Goal: Task Accomplishment & Management: Use online tool/utility

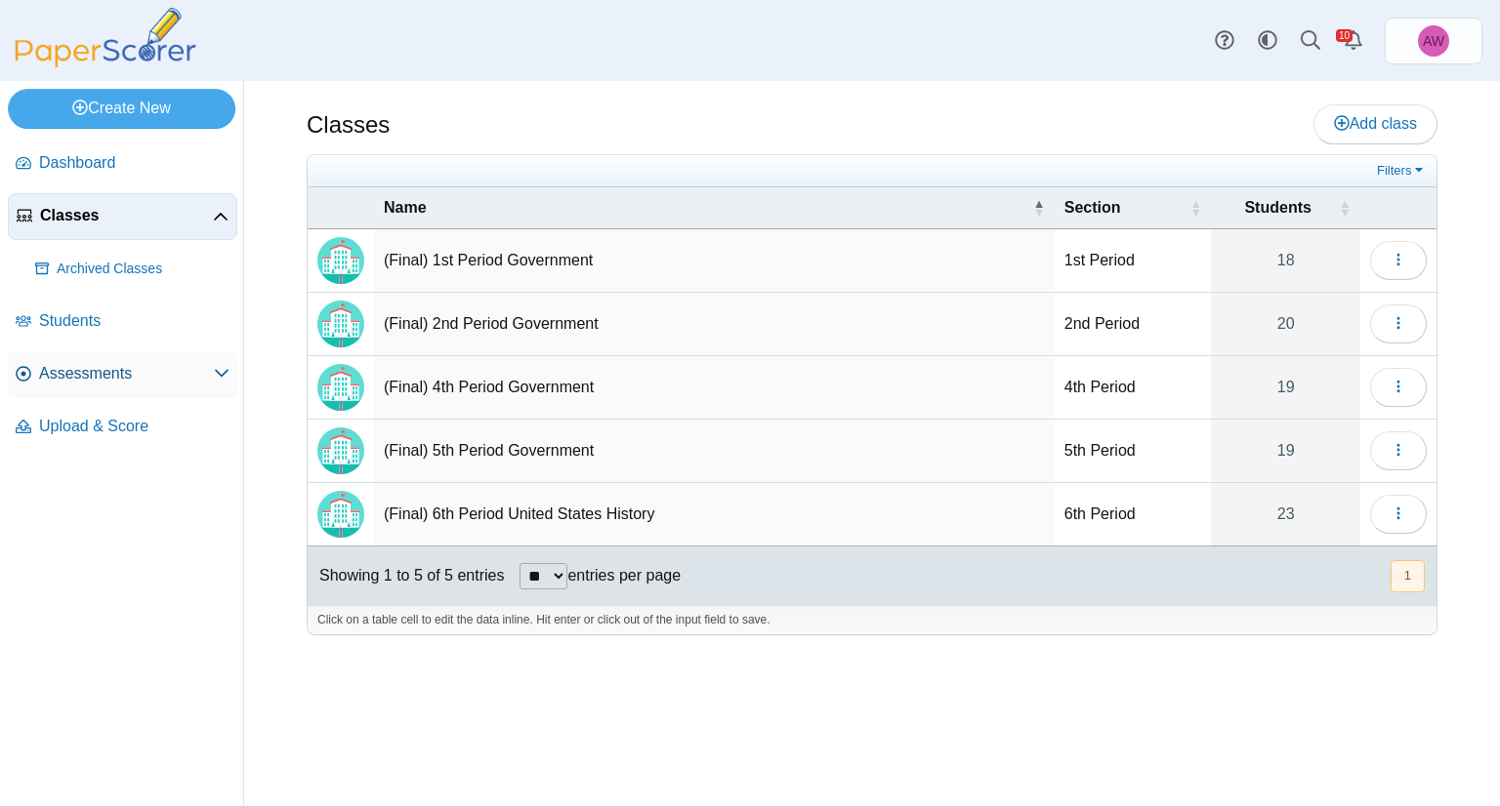
click at [198, 366] on span "Assessments" at bounding box center [126, 373] width 175 height 21
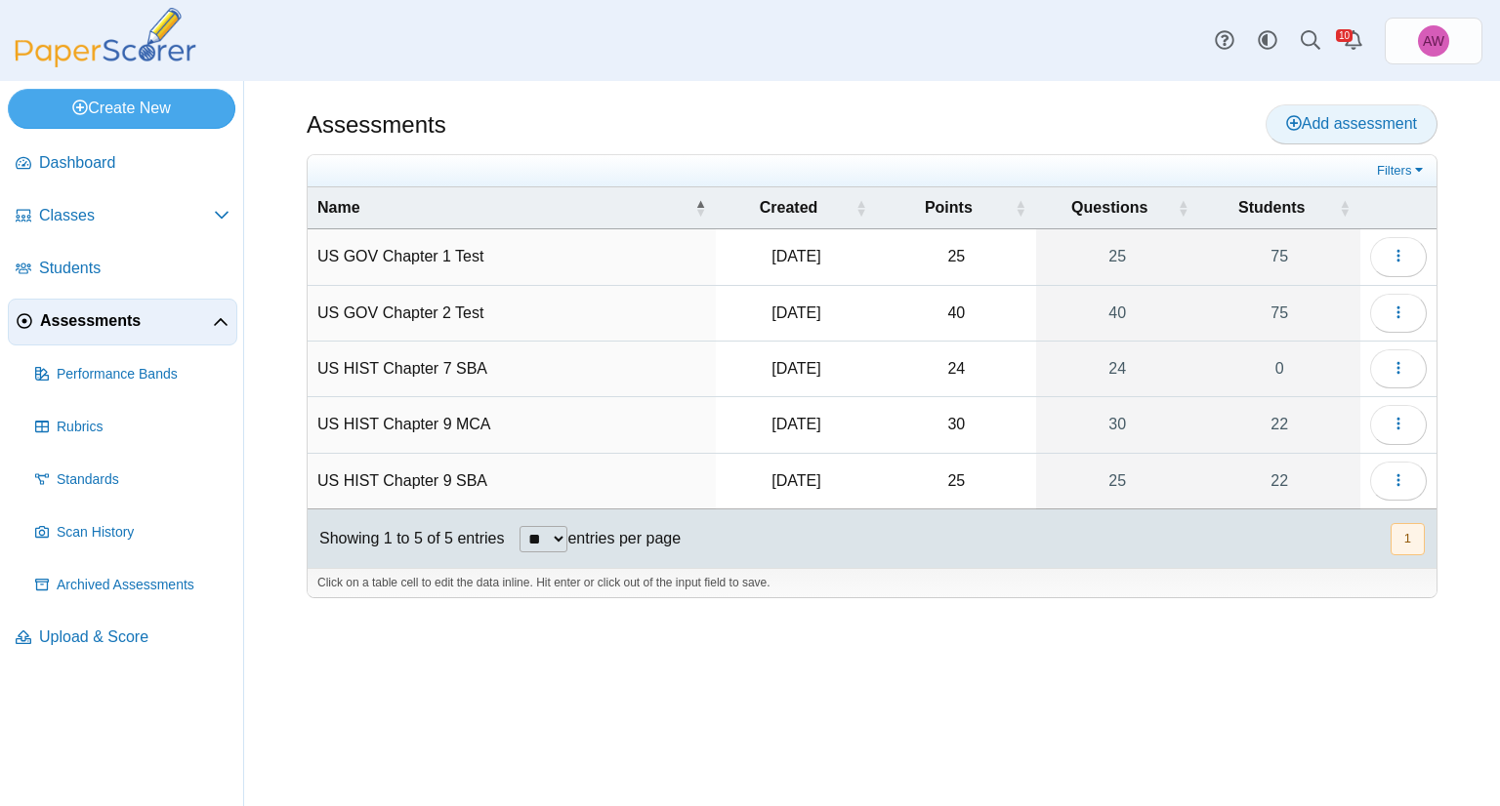
click at [1416, 122] on span "Add assessment" at bounding box center [1351, 123] width 131 height 17
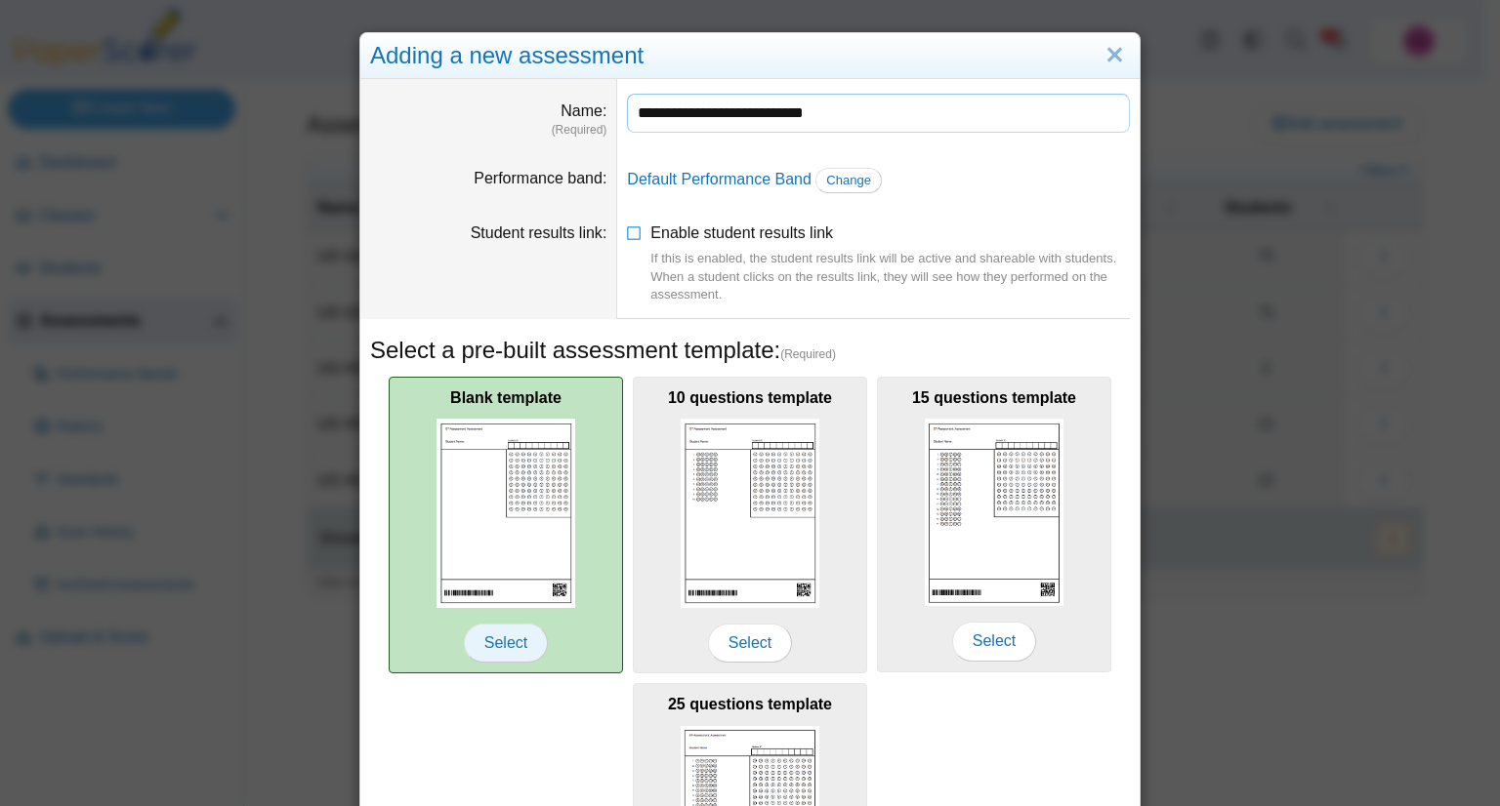
type input "**********"
click at [512, 631] on span "Select" at bounding box center [506, 643] width 84 height 39
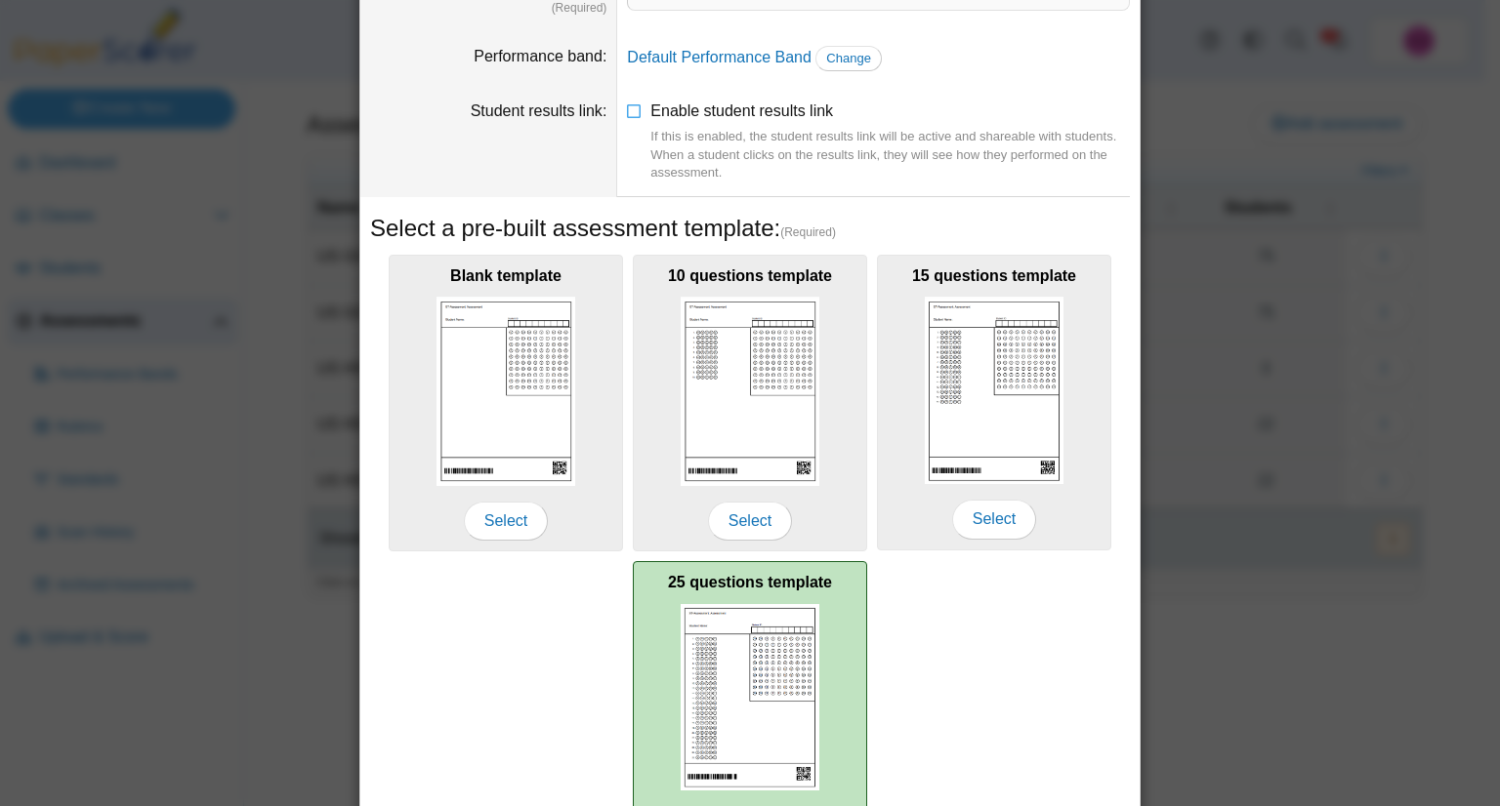
scroll to position [249, 0]
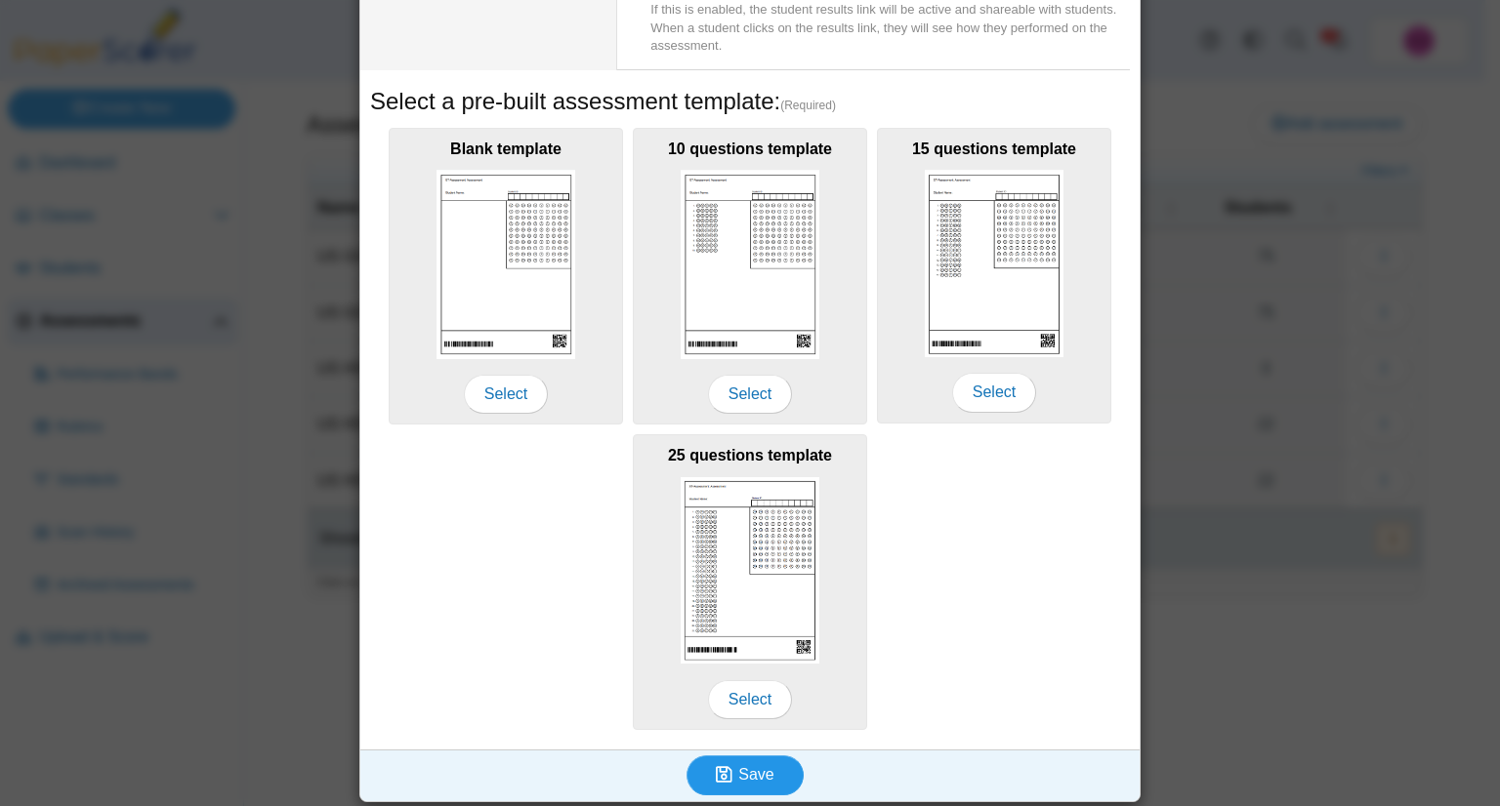
click at [762, 774] on span "Save" at bounding box center [755, 774] width 35 height 17
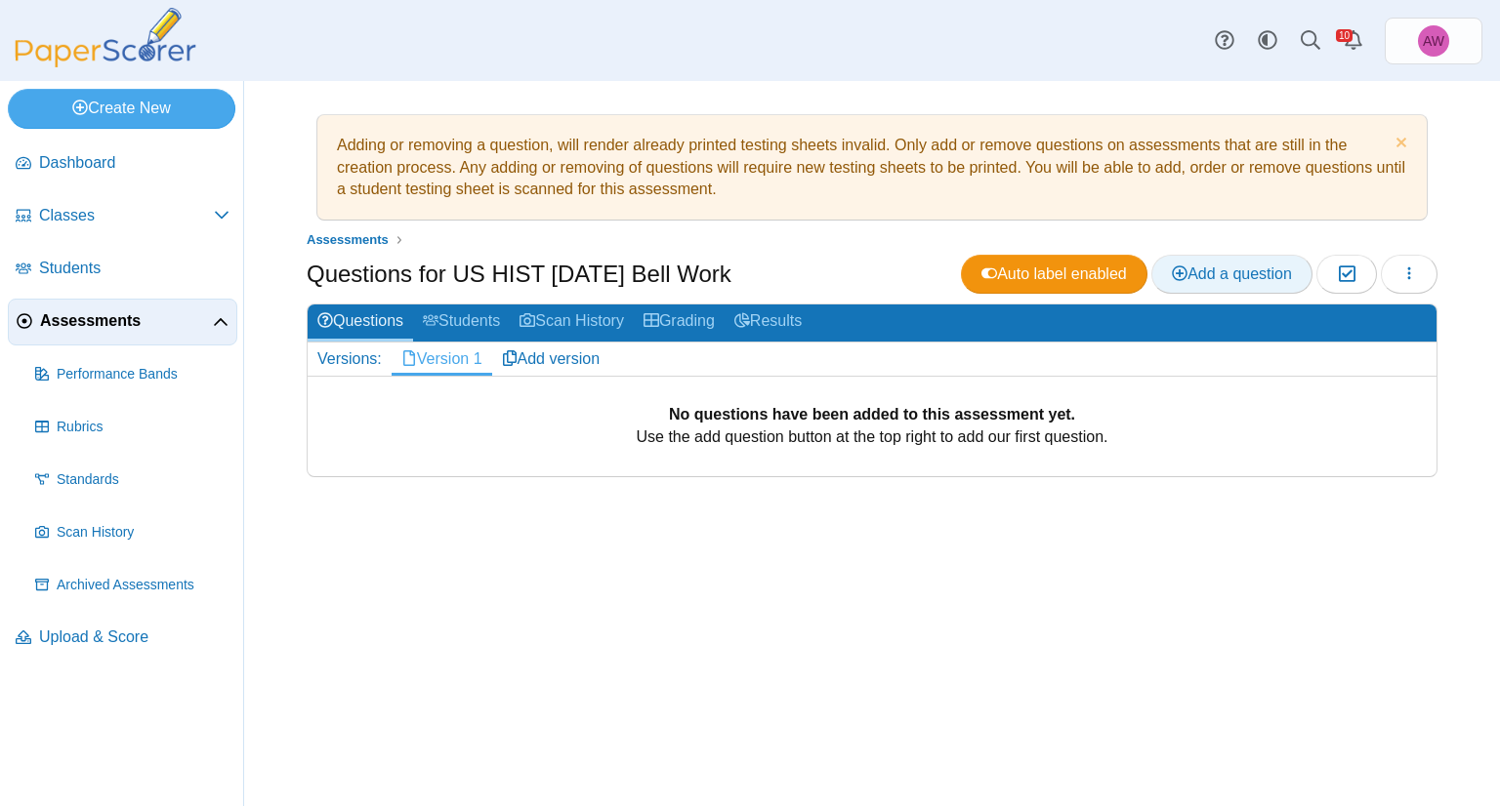
click at [1213, 266] on span "Add a question" at bounding box center [1232, 274] width 120 height 17
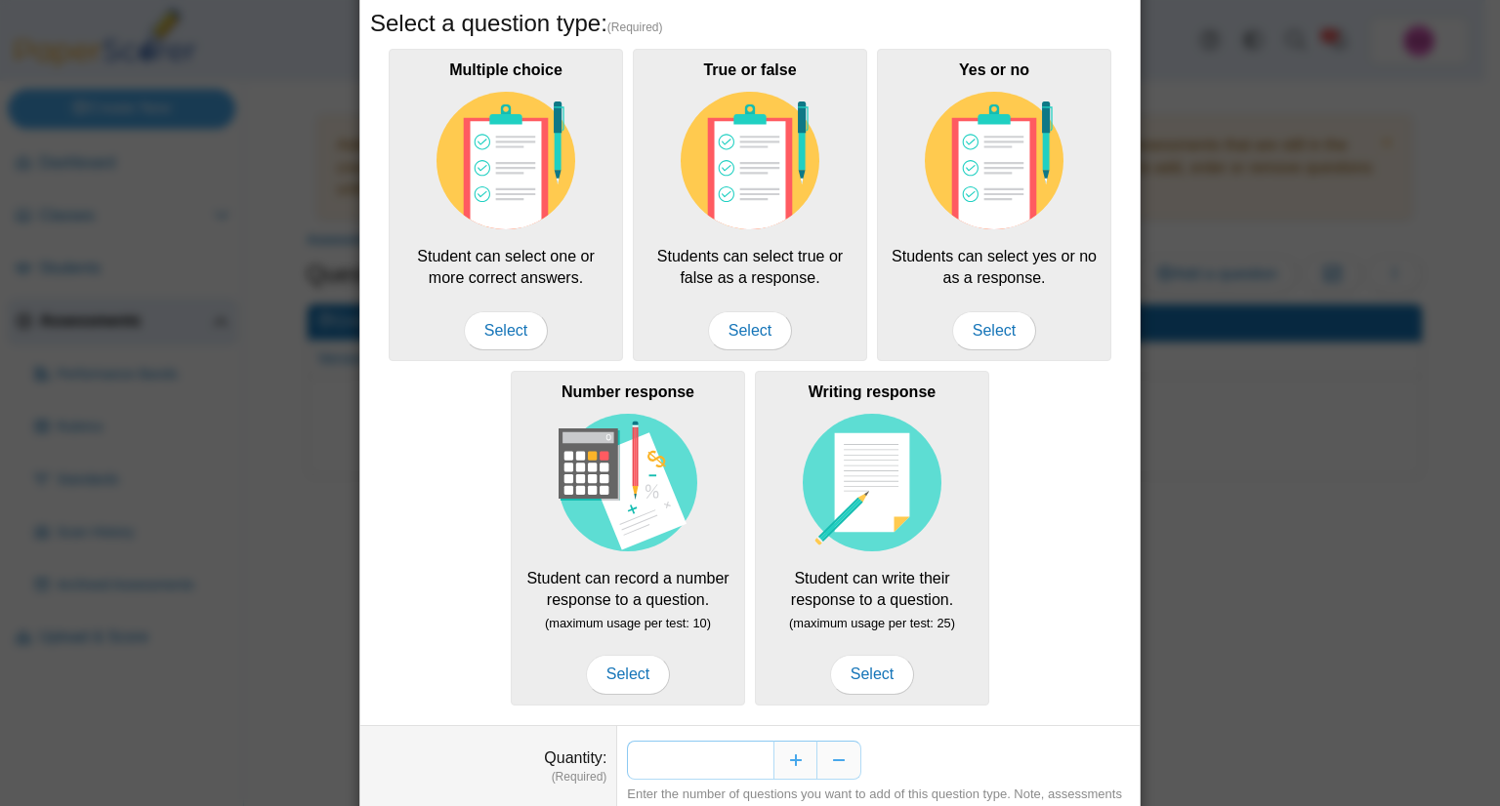
scroll to position [173, 0]
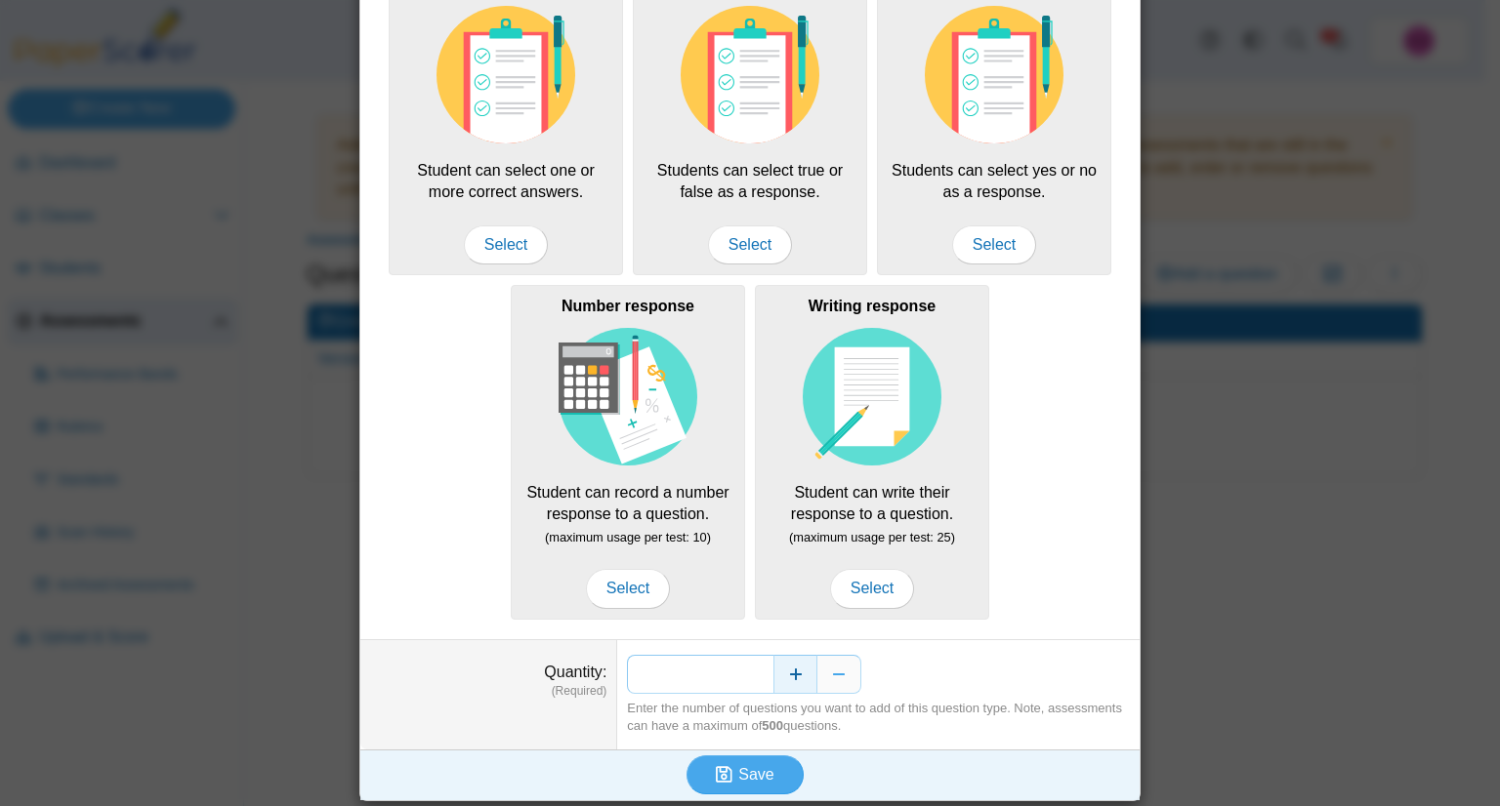
drag, startPoint x: 739, startPoint y: 677, endPoint x: 765, endPoint y: 677, distance: 26.4
click at [765, 677] on div "*" at bounding box center [878, 674] width 503 height 39
type input "*"
click at [757, 758] on button "Save" at bounding box center [744, 775] width 117 height 39
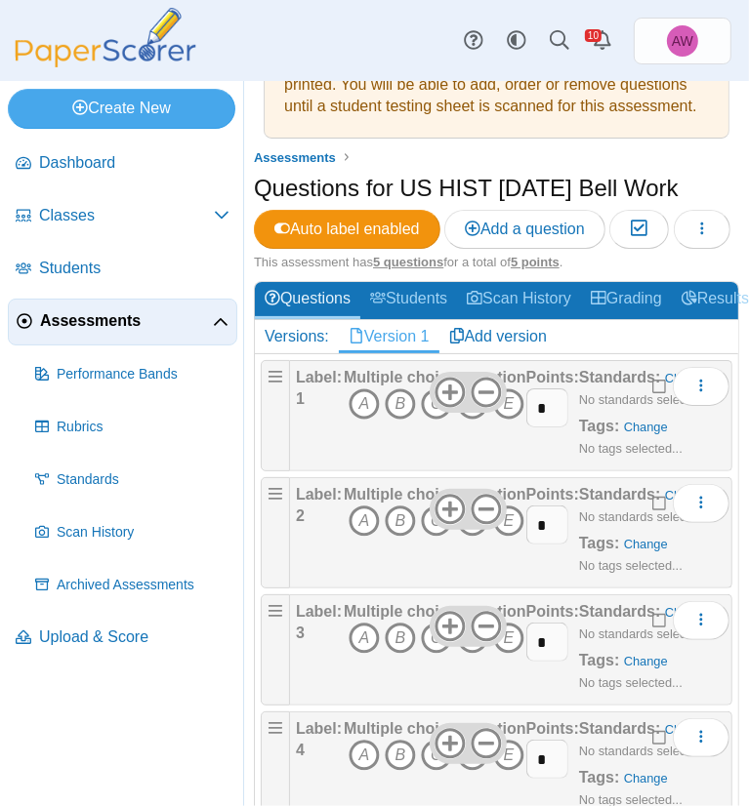
scroll to position [195, 0]
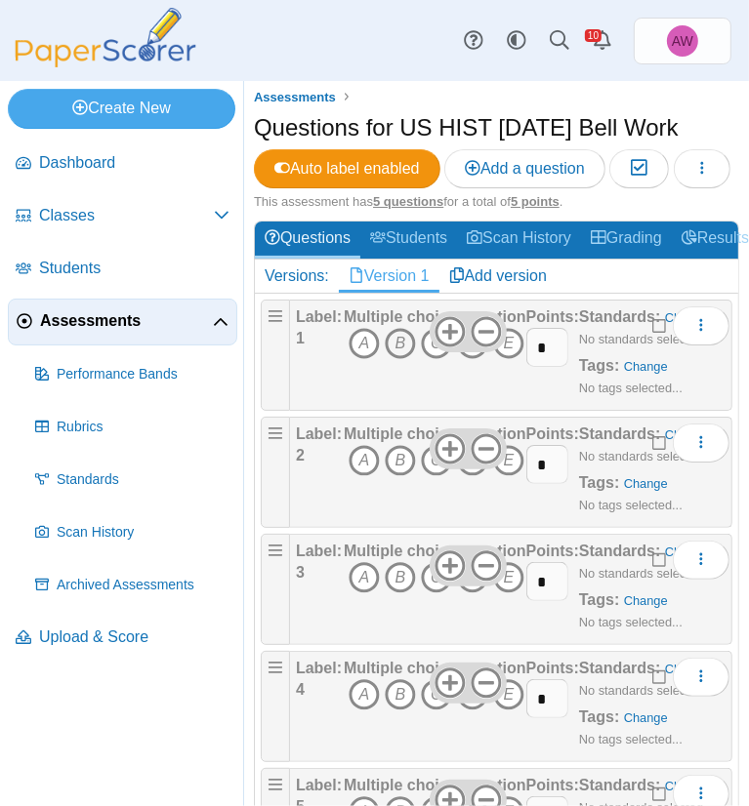
click at [404, 359] on icon "B" at bounding box center [400, 343] width 31 height 31
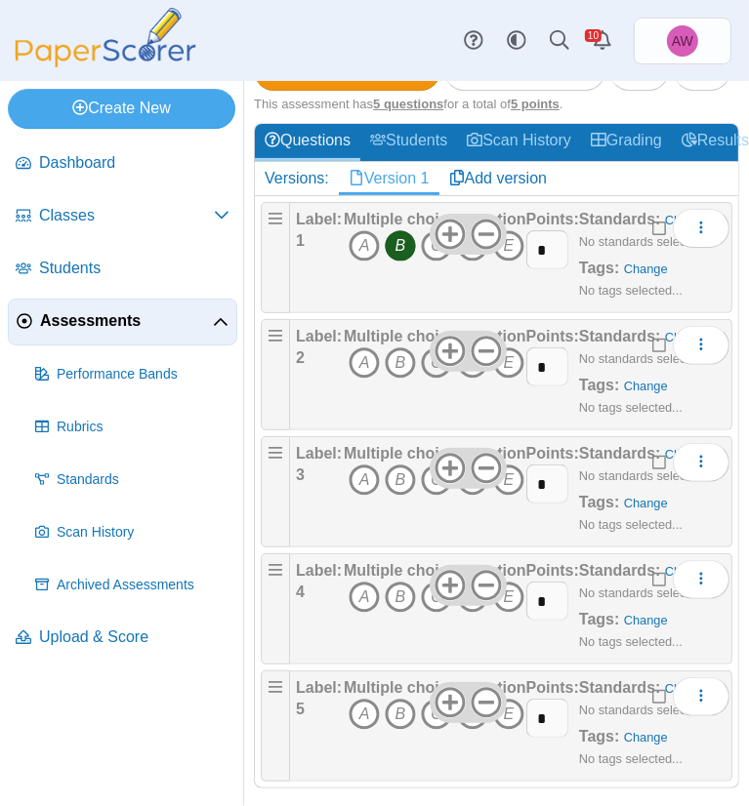
click at [437, 379] on icon "C" at bounding box center [436, 363] width 31 height 31
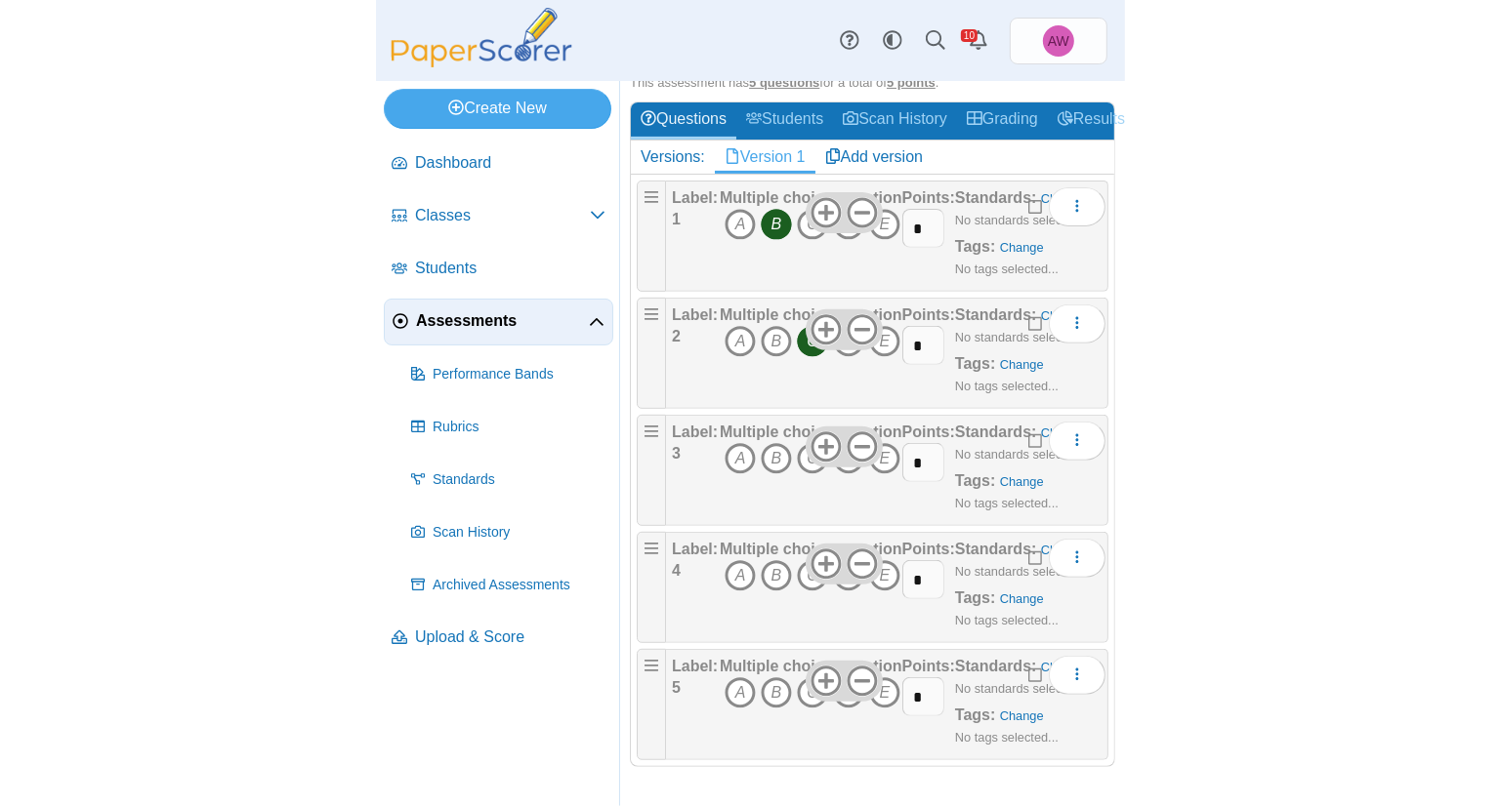
scroll to position [369, 0]
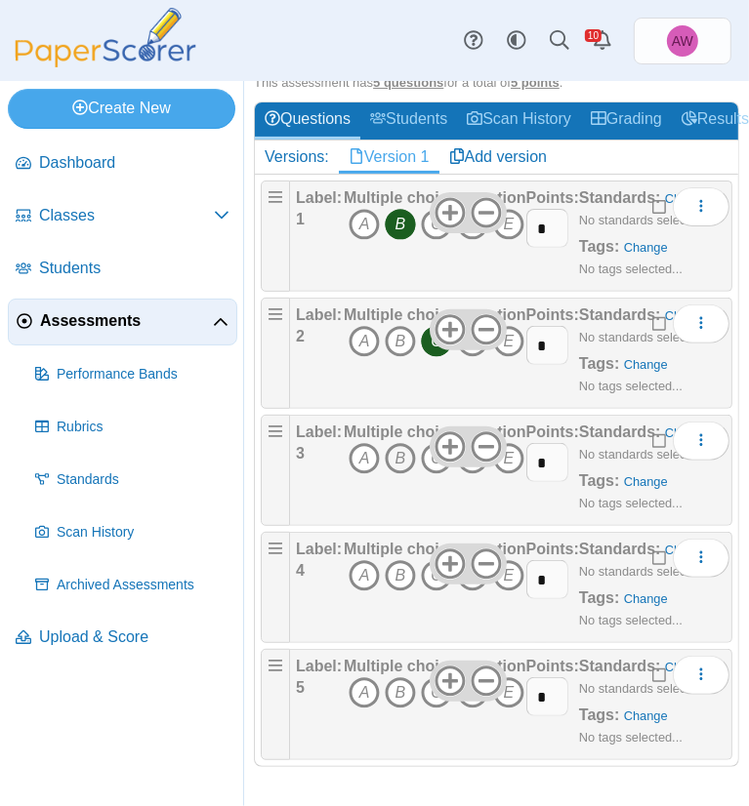
click at [396, 465] on icon "B" at bounding box center [400, 458] width 31 height 31
click at [400, 579] on icon "B" at bounding box center [400, 575] width 31 height 31
click at [433, 700] on icon "C" at bounding box center [436, 693] width 31 height 31
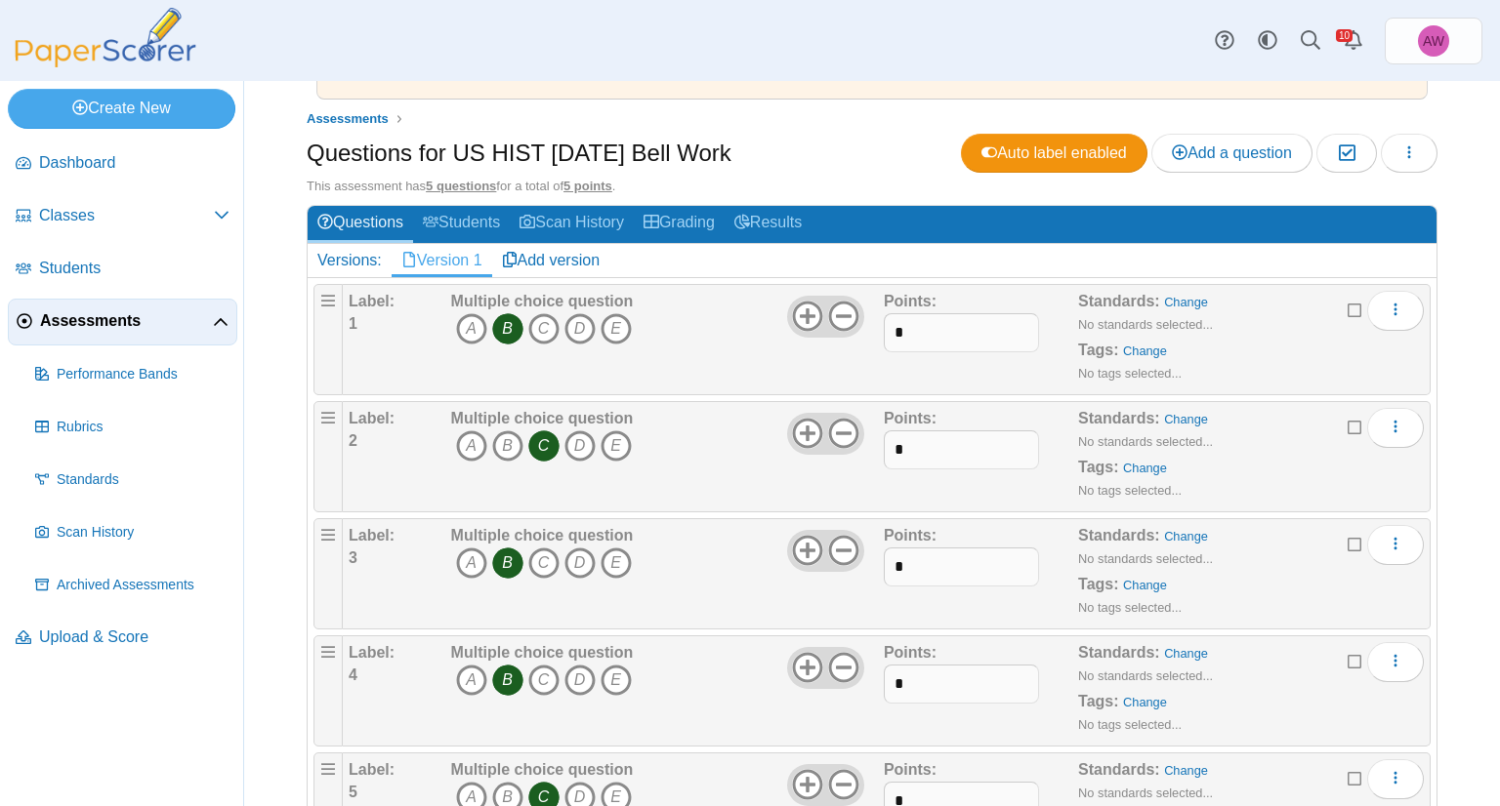
scroll to position [0, 0]
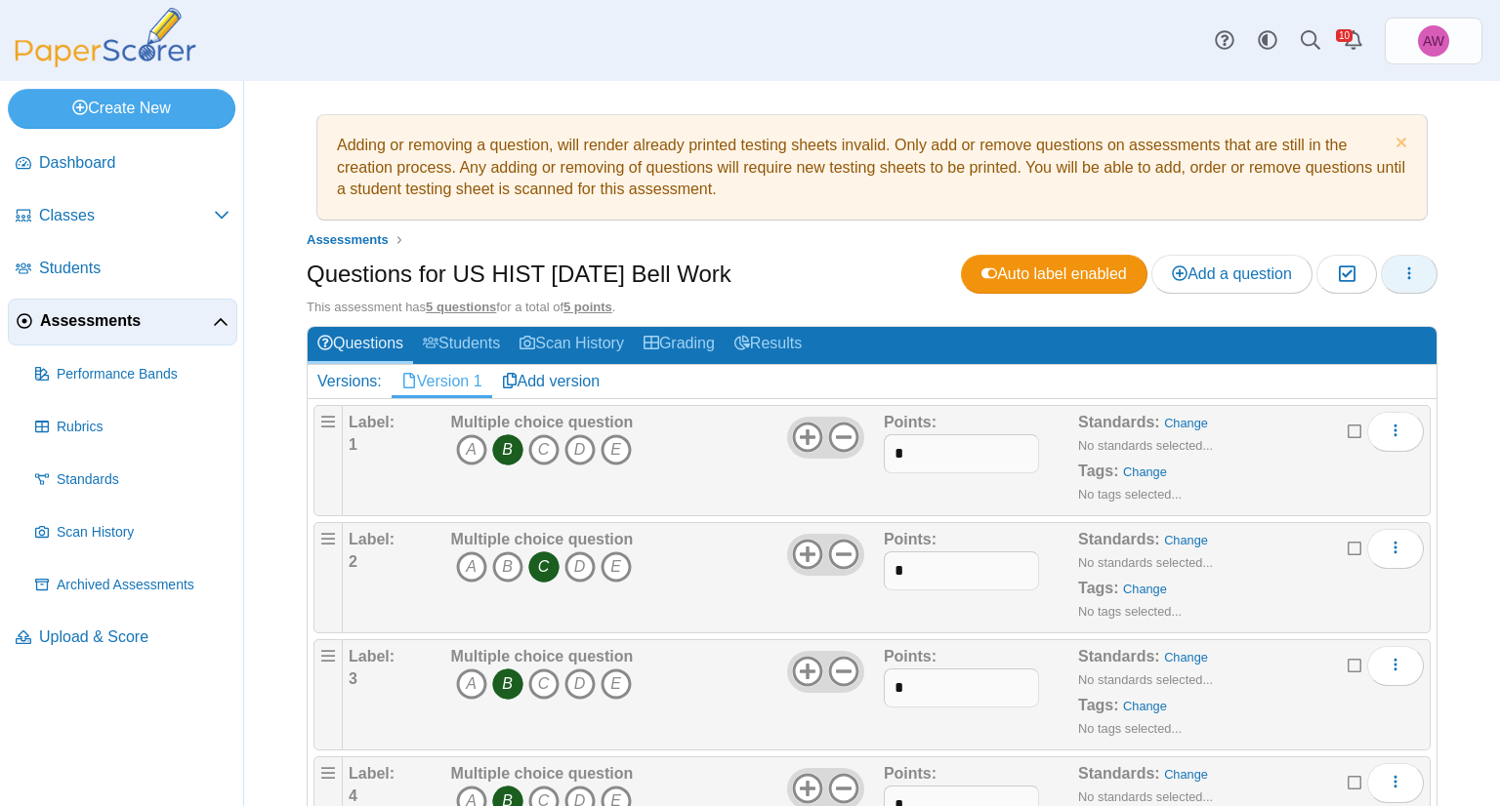
click at [1402, 270] on button "button" at bounding box center [1408, 274] width 57 height 39
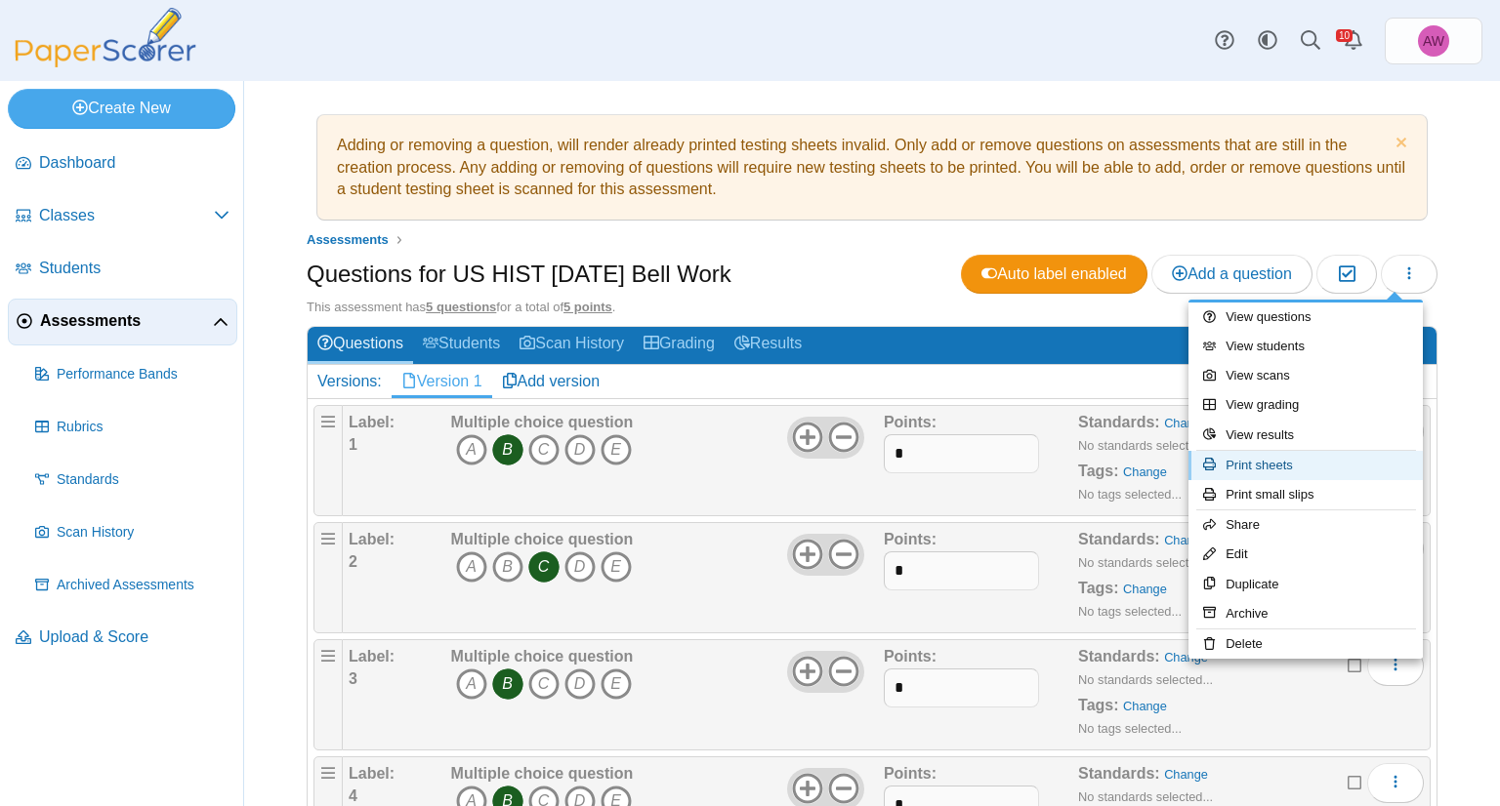
click at [1310, 477] on link "Print sheets" at bounding box center [1305, 465] width 234 height 29
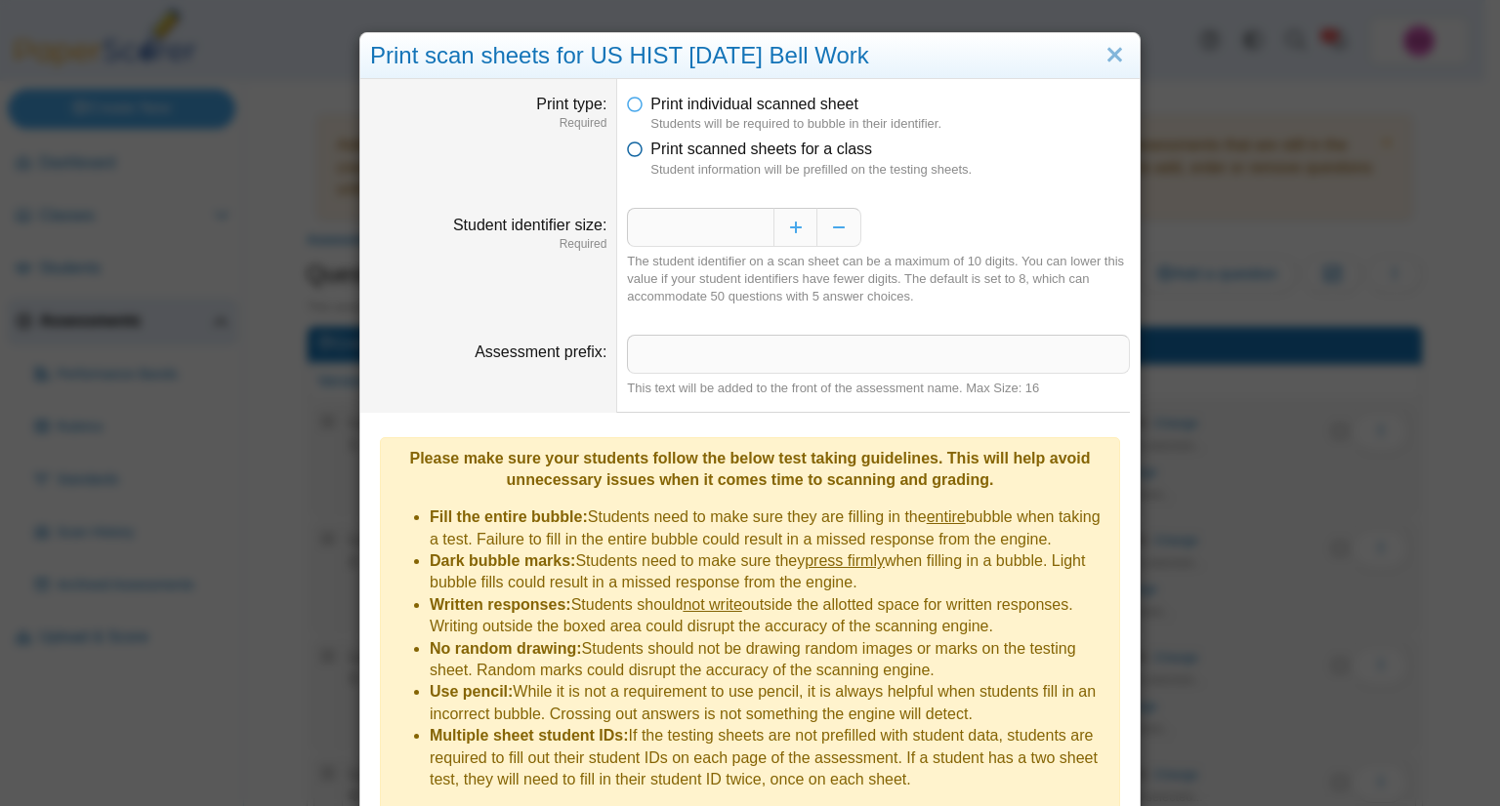
click at [721, 157] on span "Print scanned sheets for a class" at bounding box center [761, 149] width 222 height 17
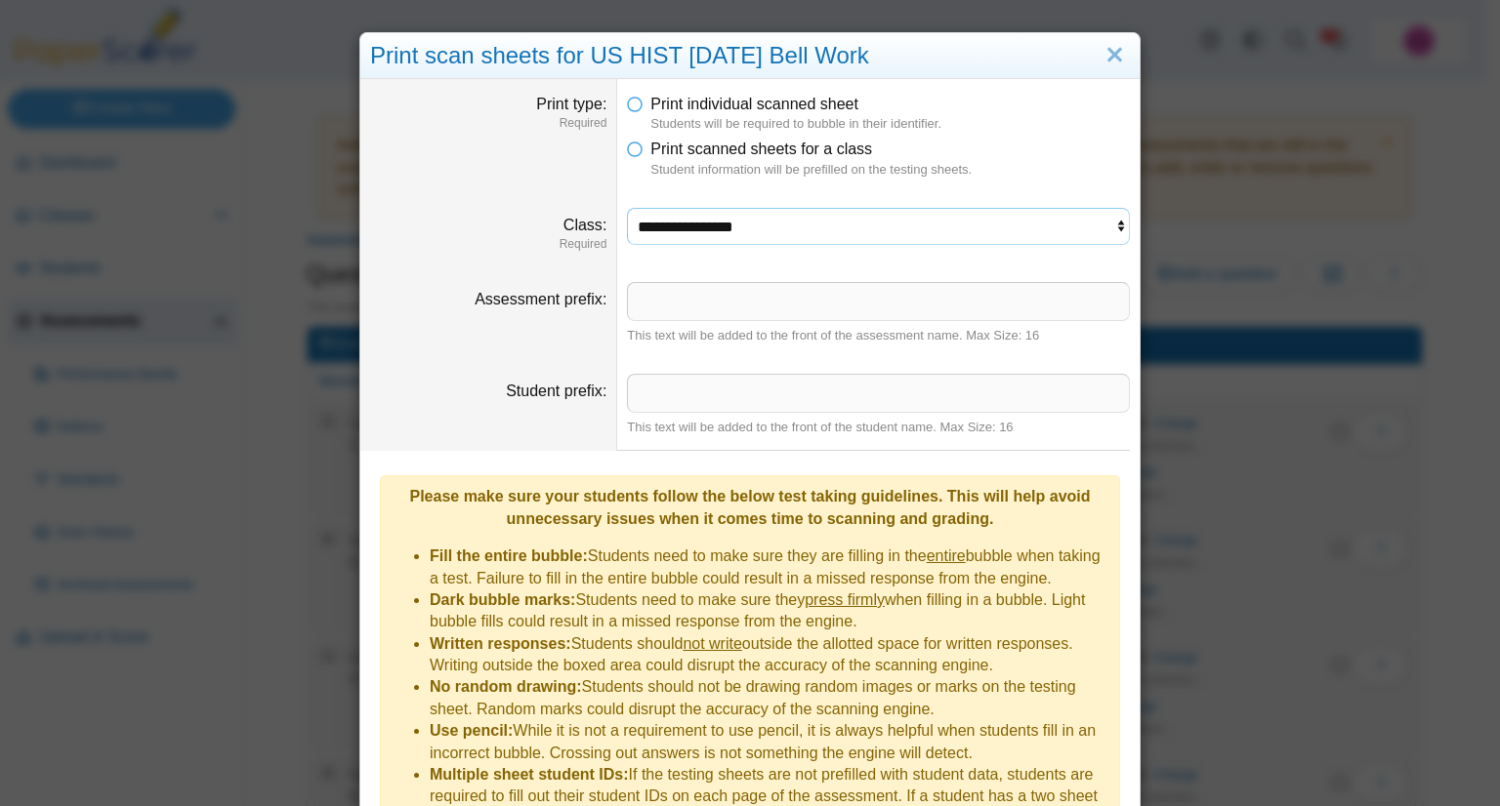
click at [749, 222] on select "**********" at bounding box center [878, 226] width 503 height 37
select select "**********"
click at [627, 208] on select "**********" at bounding box center [878, 226] width 503 height 37
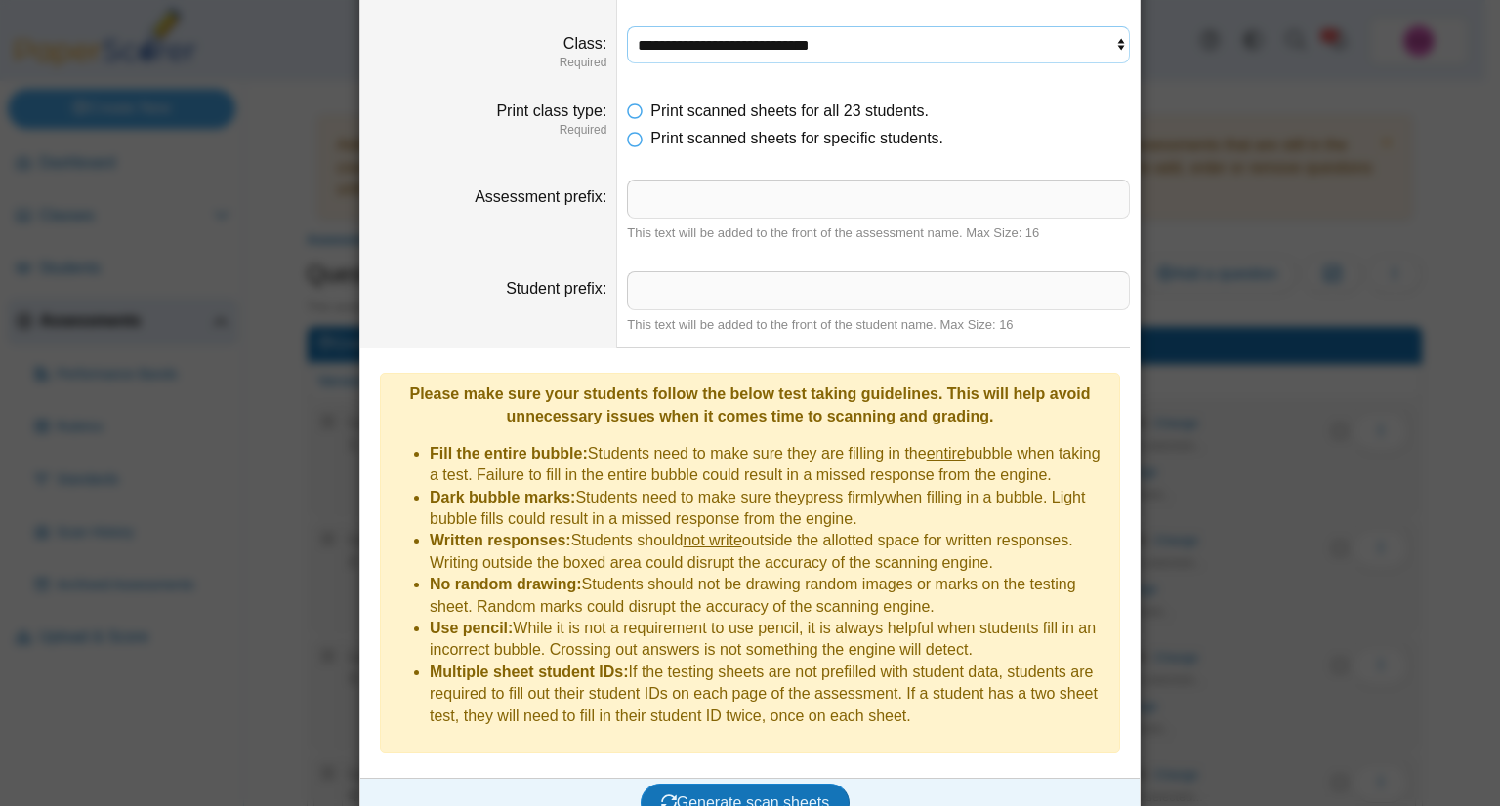
scroll to position [183, 0]
click at [761, 794] on span "Generate scan sheets" at bounding box center [745, 802] width 169 height 17
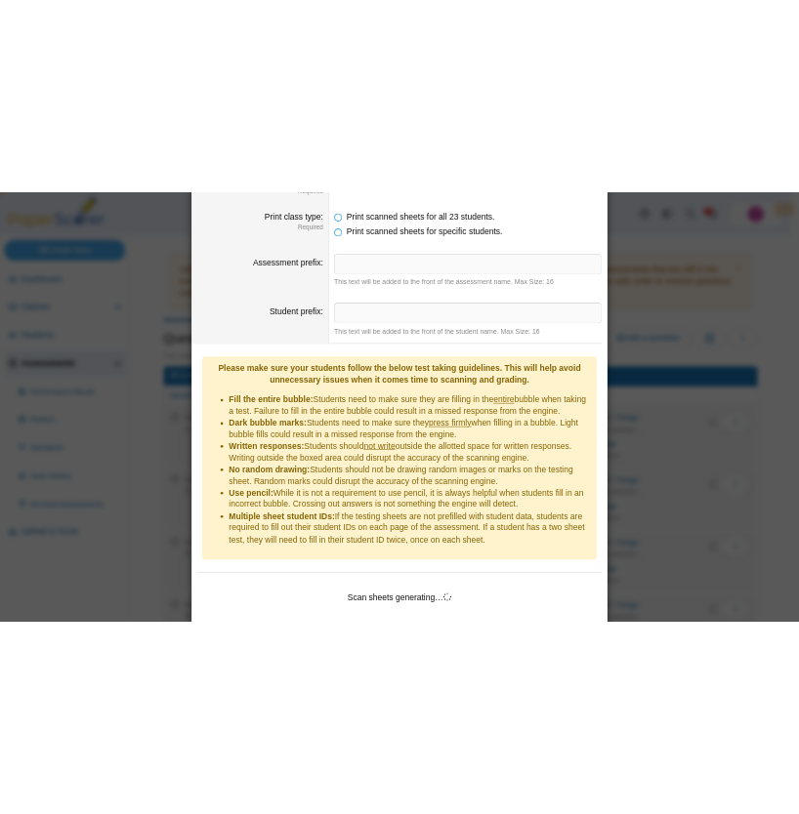
scroll to position [277, 0]
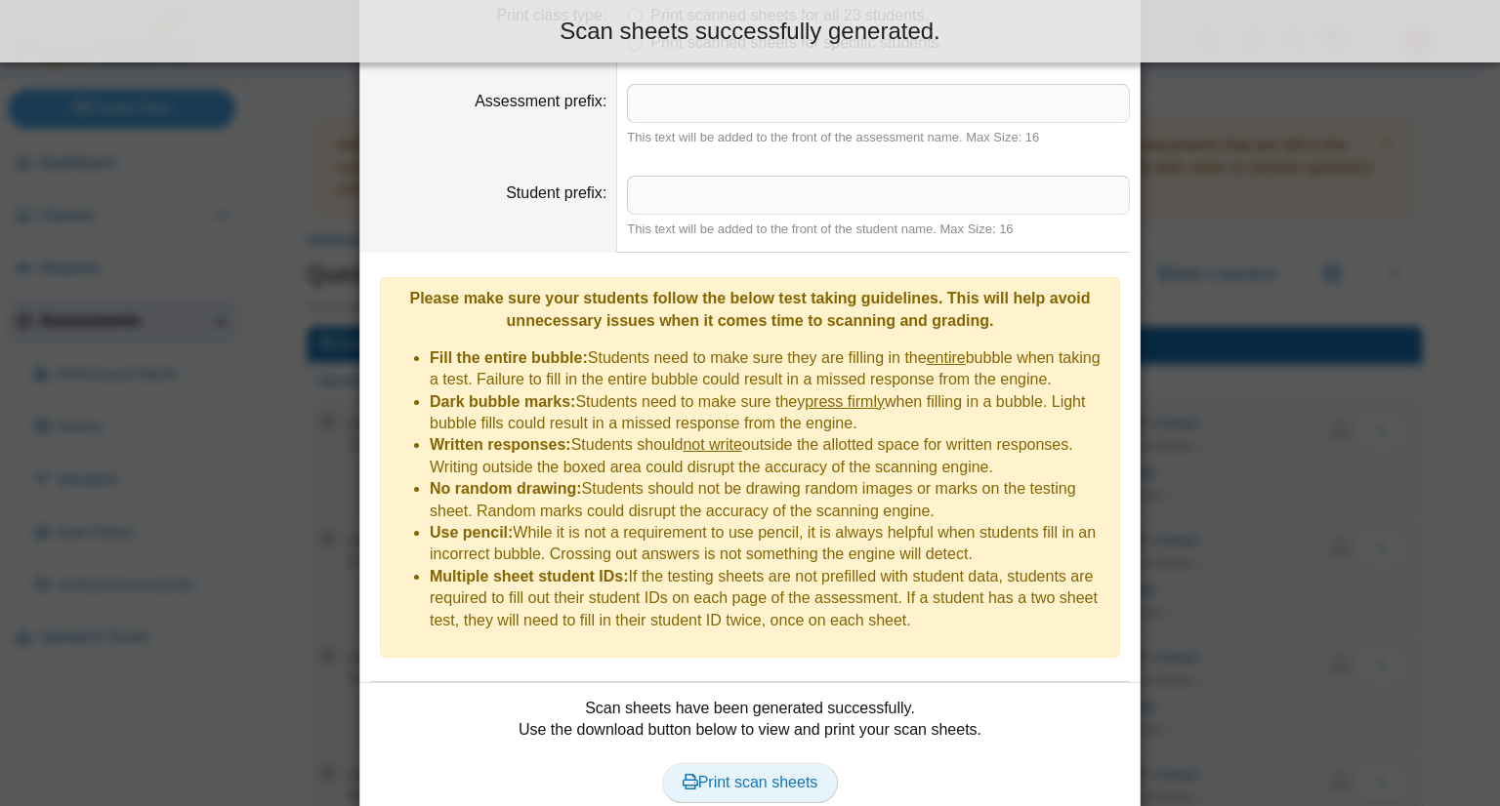
click at [766, 774] on span "Print scan sheets" at bounding box center [750, 782] width 136 height 17
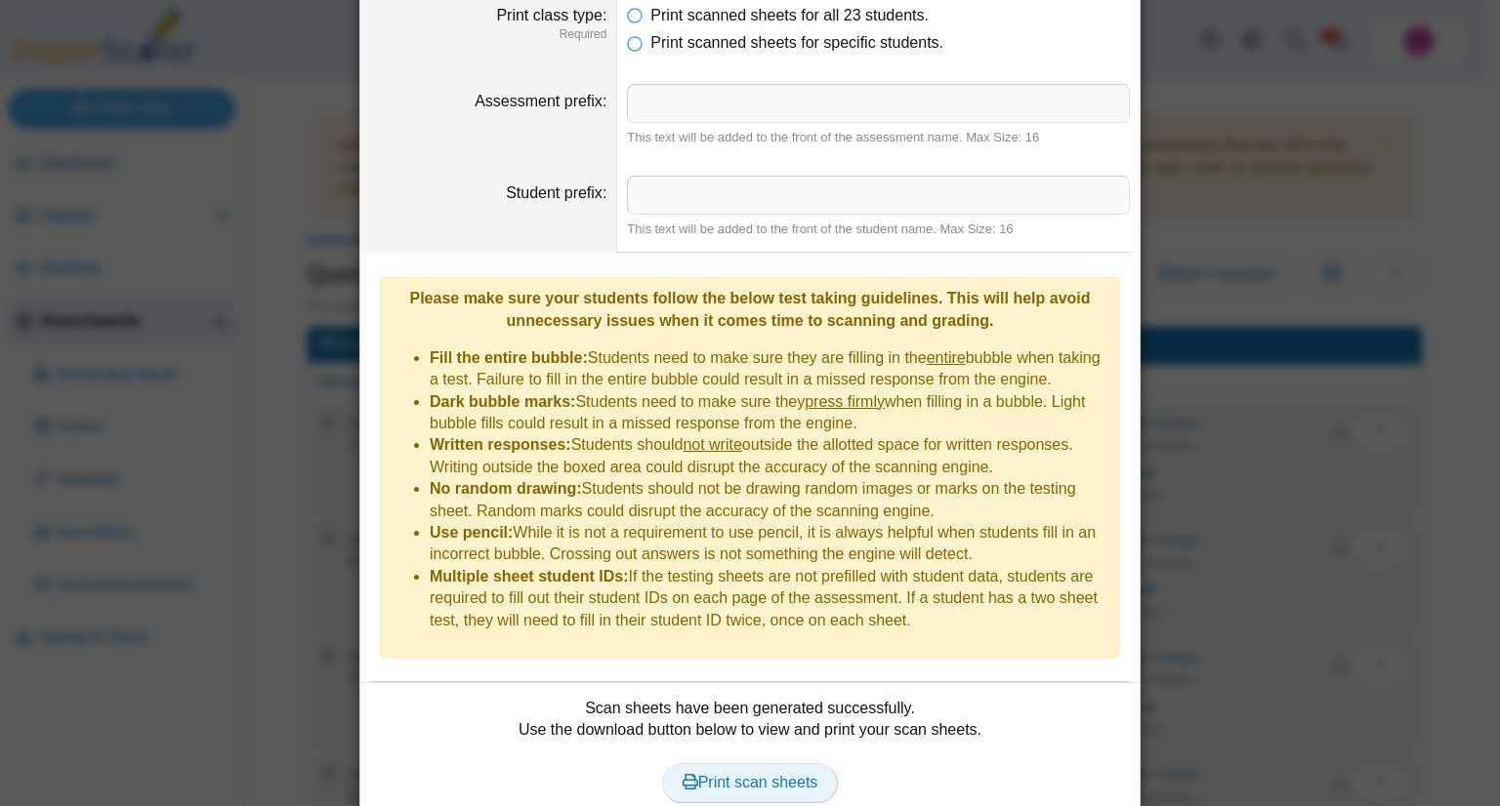
scroll to position [186, 0]
